Goal: Information Seeking & Learning: Check status

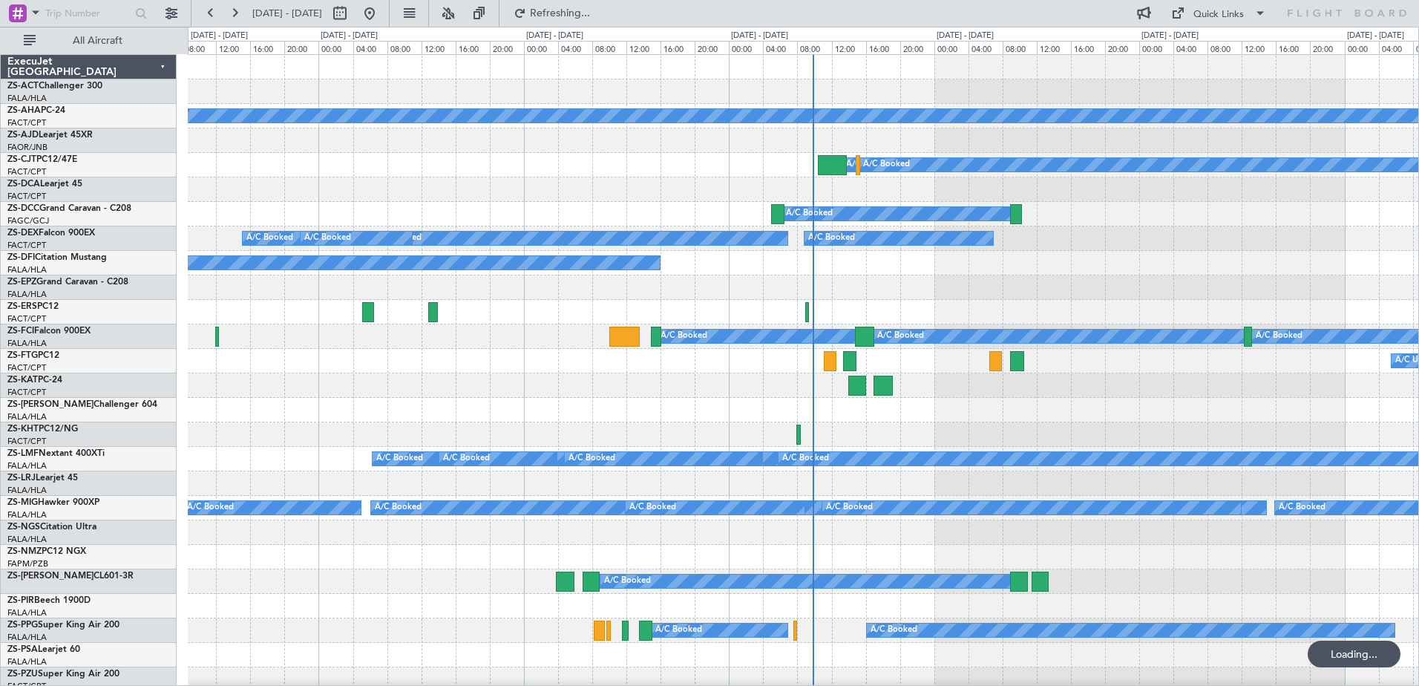
drag, startPoint x: 422, startPoint y: 16, endPoint x: 401, endPoint y: 24, distance: 23.0
click at [381, 24] on div at bounding box center [354, 13] width 53 height 24
click at [352, 20] on button at bounding box center [340, 13] width 24 height 24
select select "10"
select select "2025"
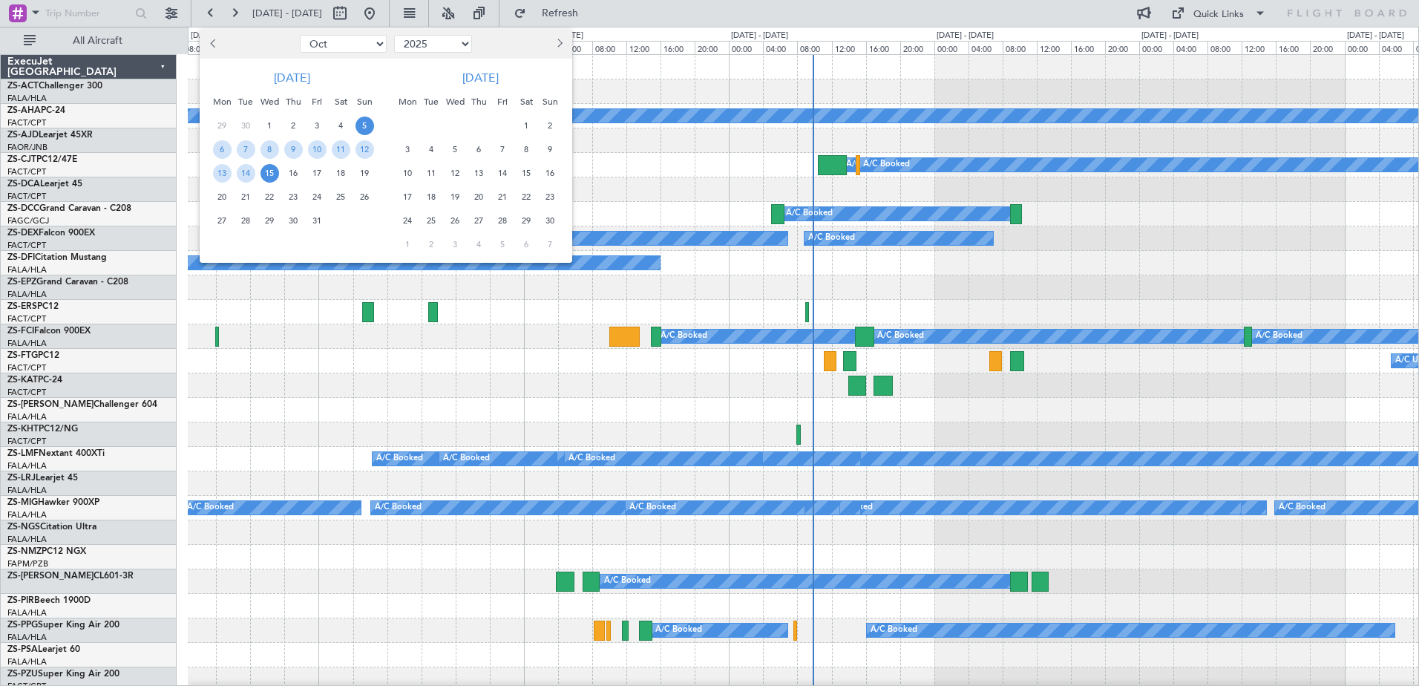
click at [205, 41] on div at bounding box center [248, 44] width 96 height 24
click at [210, 42] on button "Previous month" at bounding box center [214, 44] width 16 height 24
select select "9"
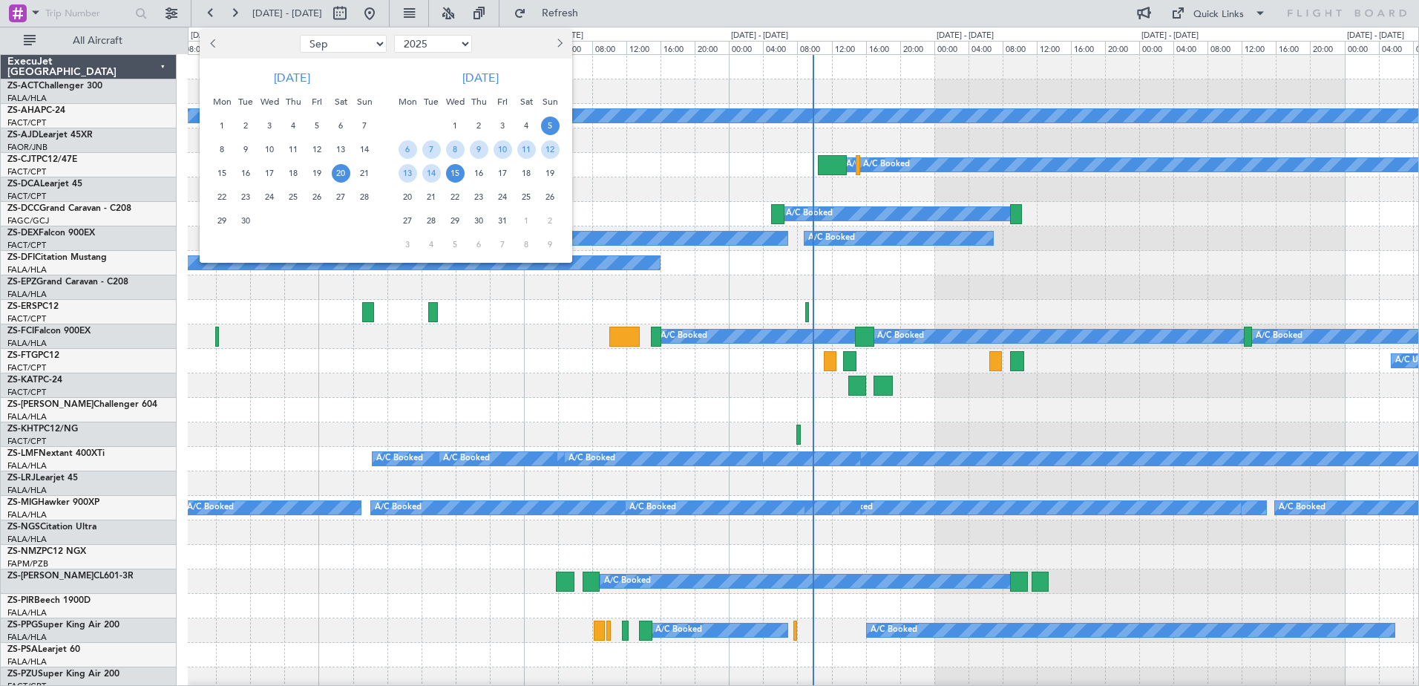
click at [338, 174] on span "20" at bounding box center [341, 173] width 19 height 19
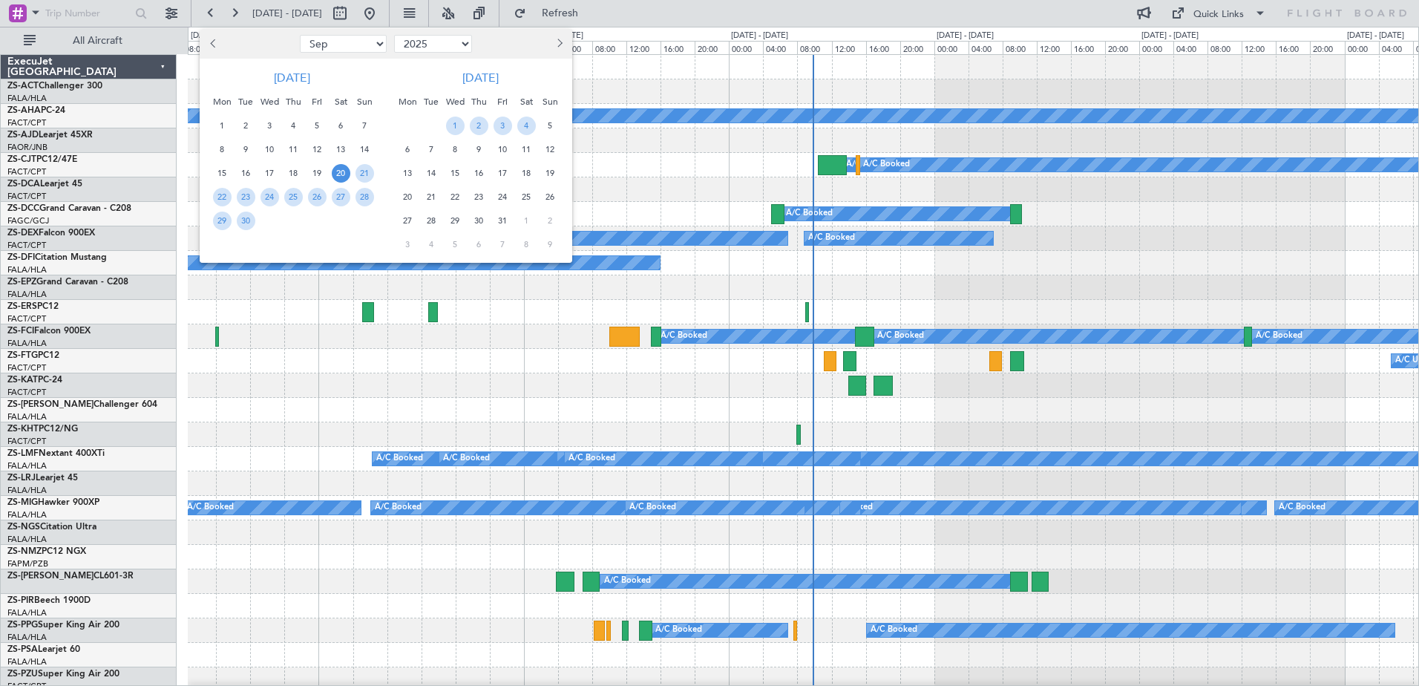
click at [338, 174] on span "20" at bounding box center [341, 173] width 19 height 19
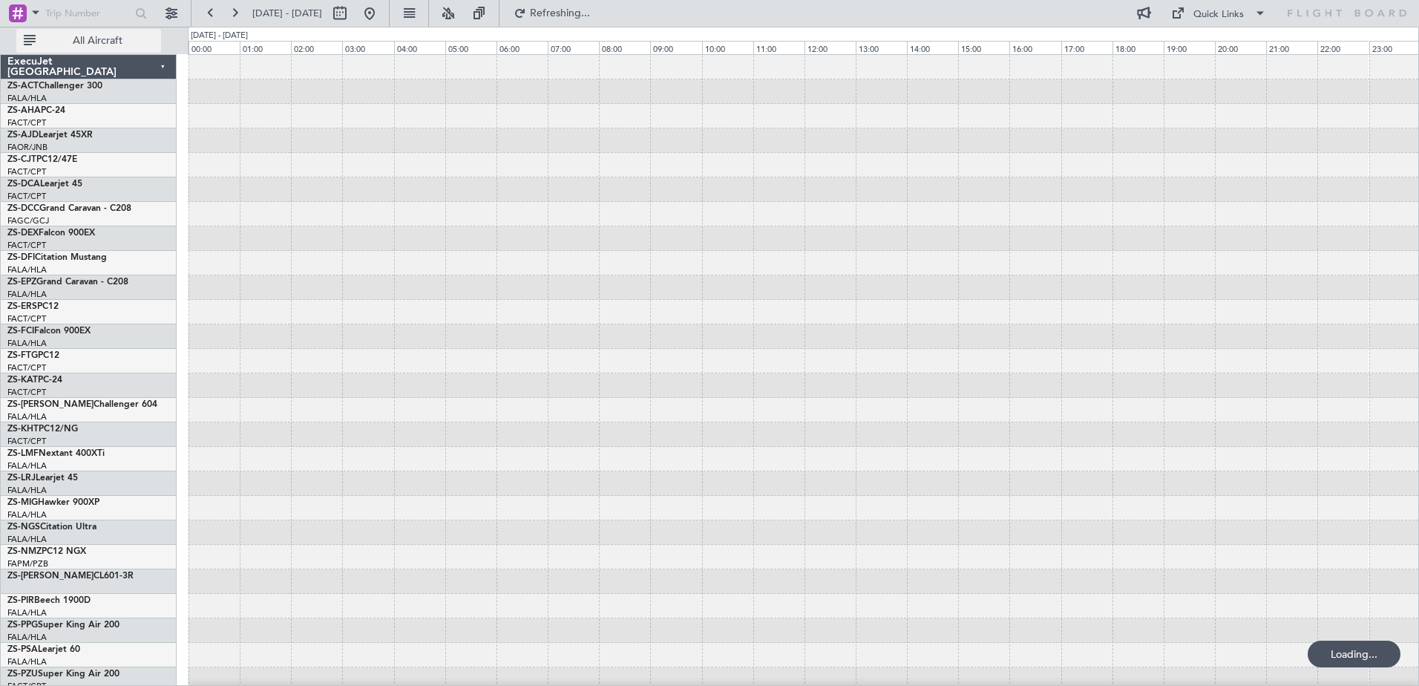
click at [99, 48] on button "All Aircraft" at bounding box center [88, 41] width 145 height 24
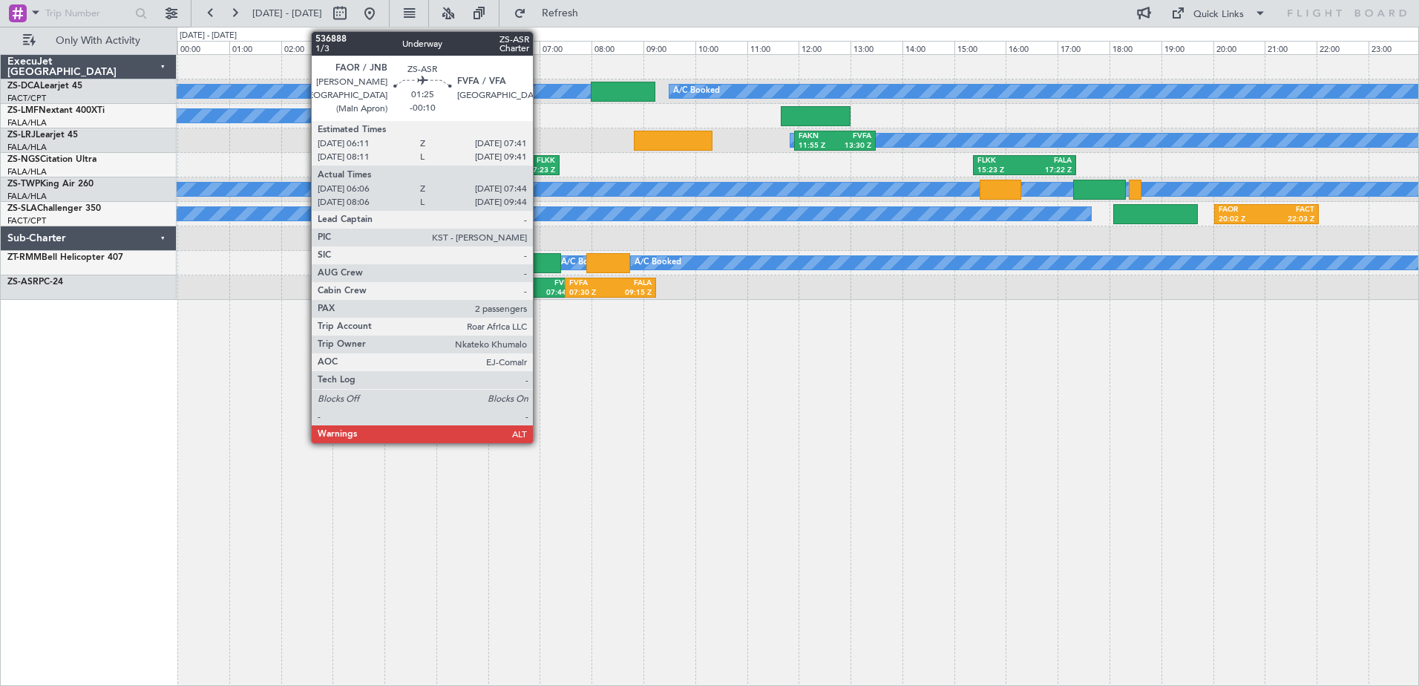
click at [539, 293] on div "07:44 Z" at bounding box center [554, 293] width 38 height 10
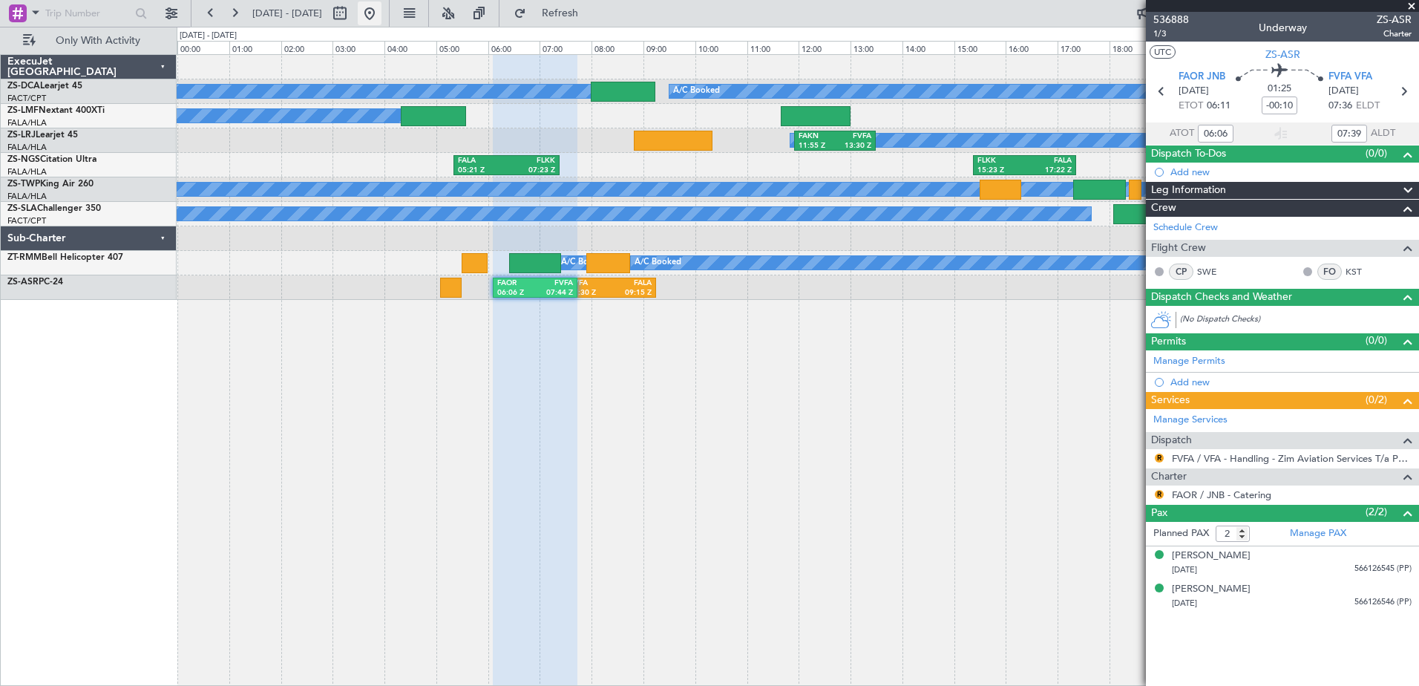
click at [381, 13] on button at bounding box center [370, 13] width 24 height 24
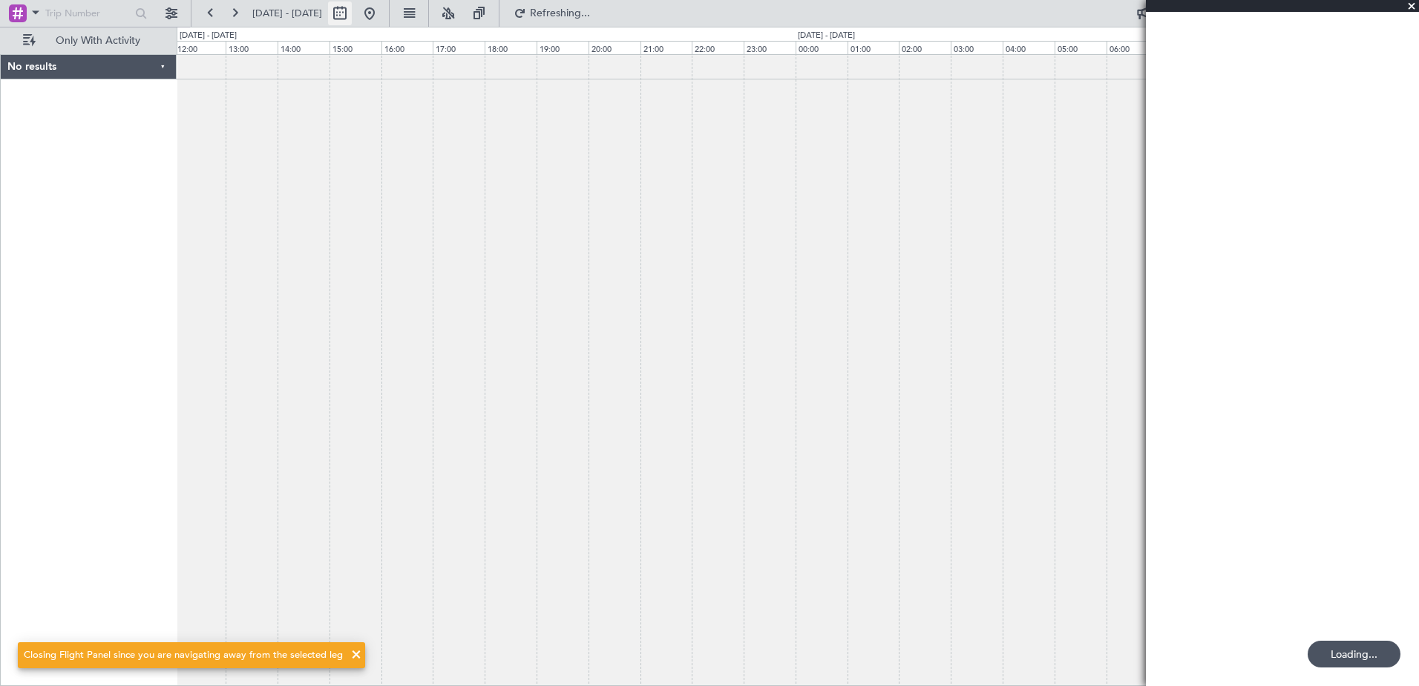
click at [352, 14] on button at bounding box center [340, 13] width 24 height 24
select select "10"
select select "2025"
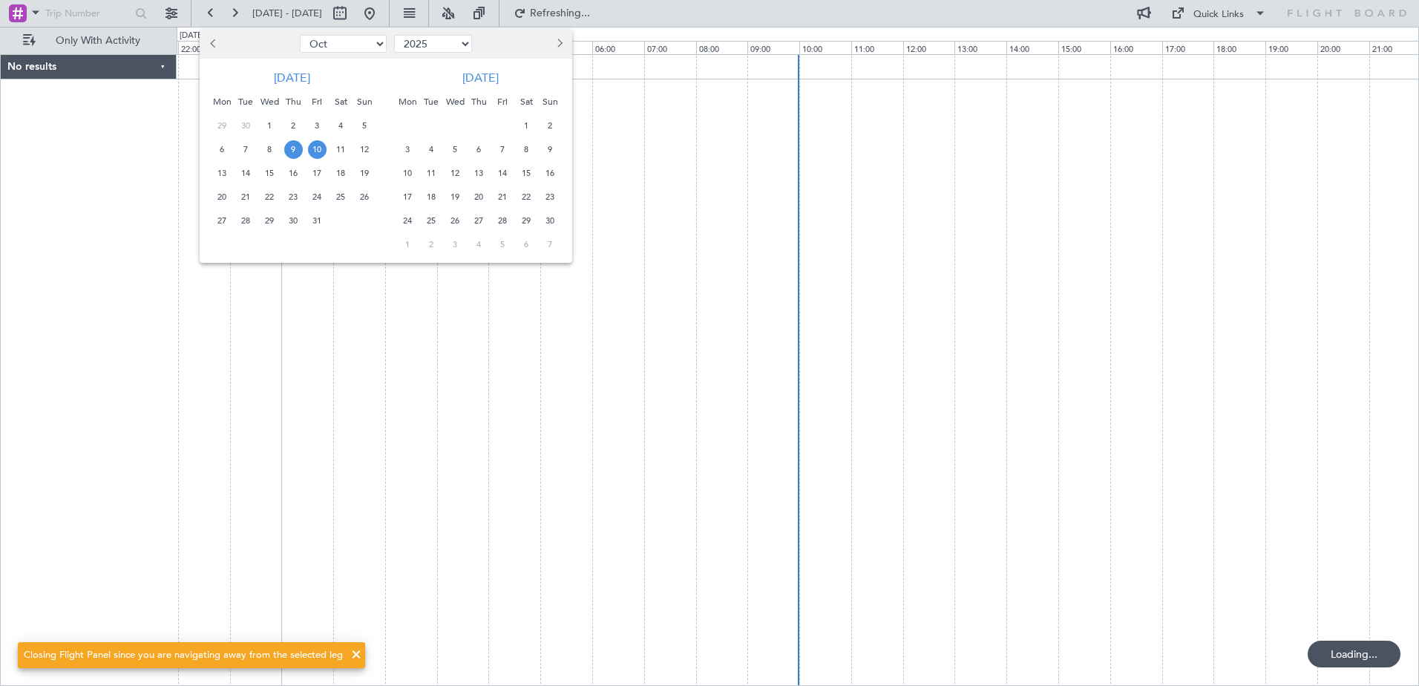
click at [315, 148] on span "10" at bounding box center [317, 149] width 19 height 19
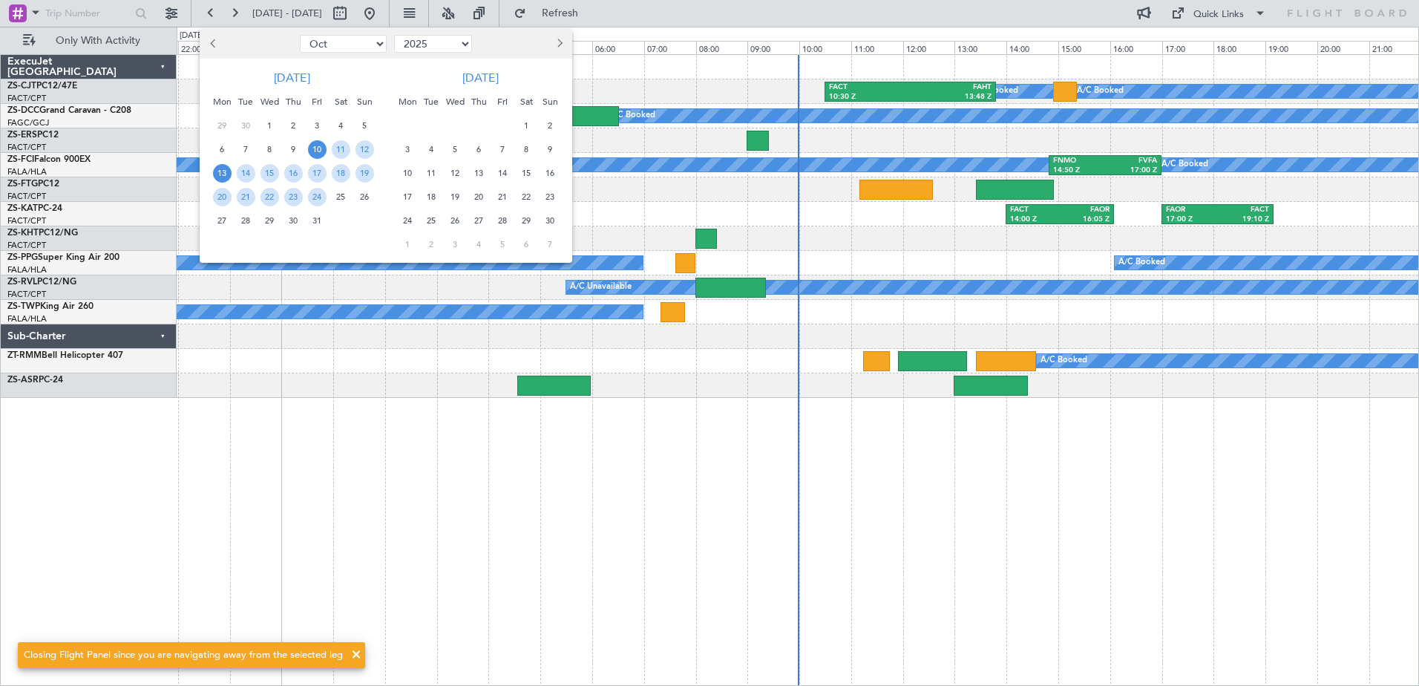
click at [226, 171] on span "13" at bounding box center [222, 173] width 19 height 19
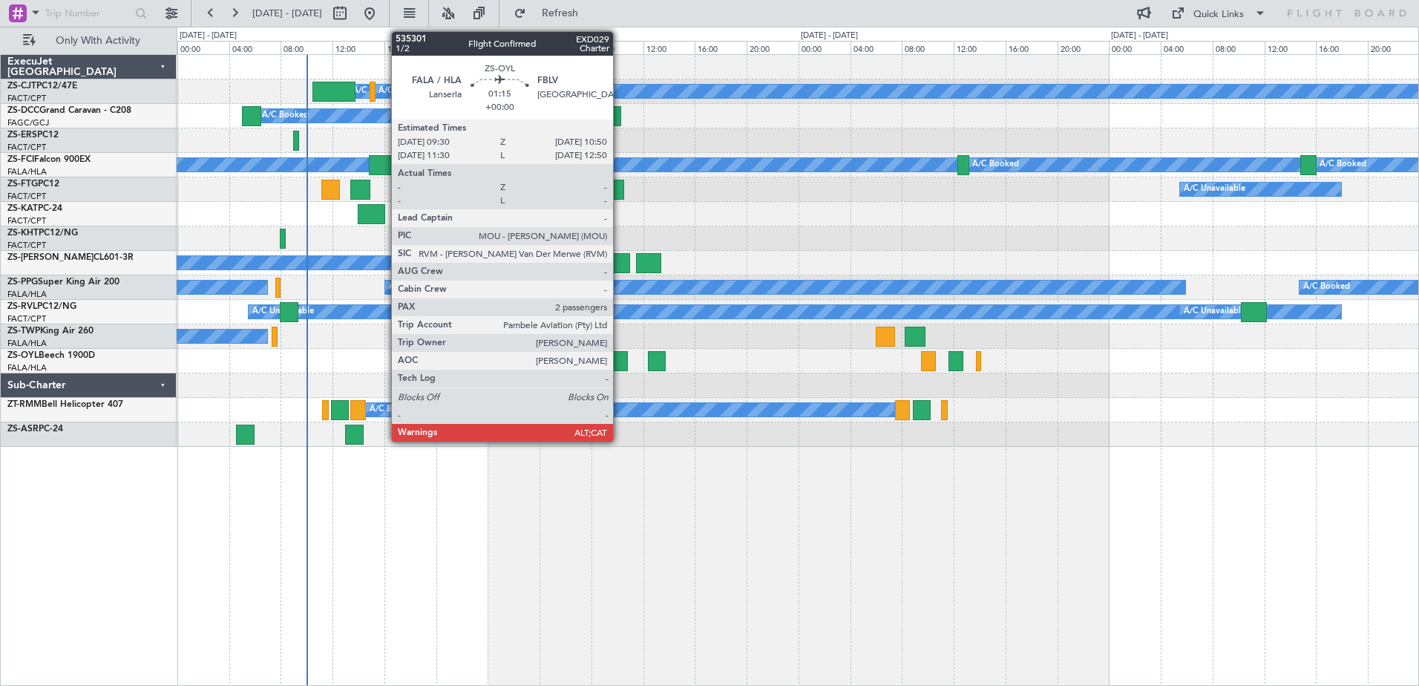
click at [620, 365] on div at bounding box center [619, 361] width 18 height 20
